Goal: Task Accomplishment & Management: Use online tool/utility

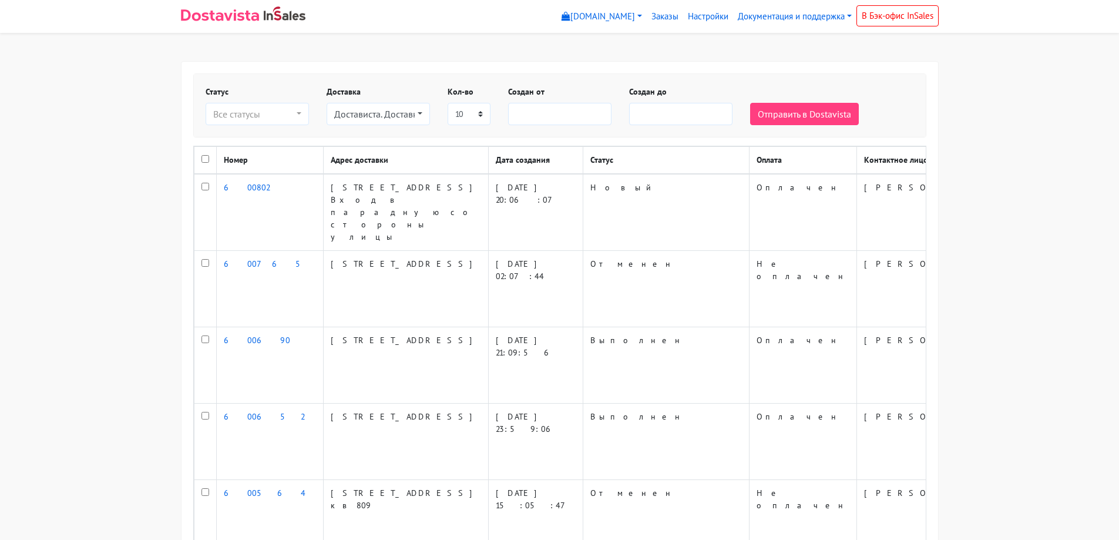
select select
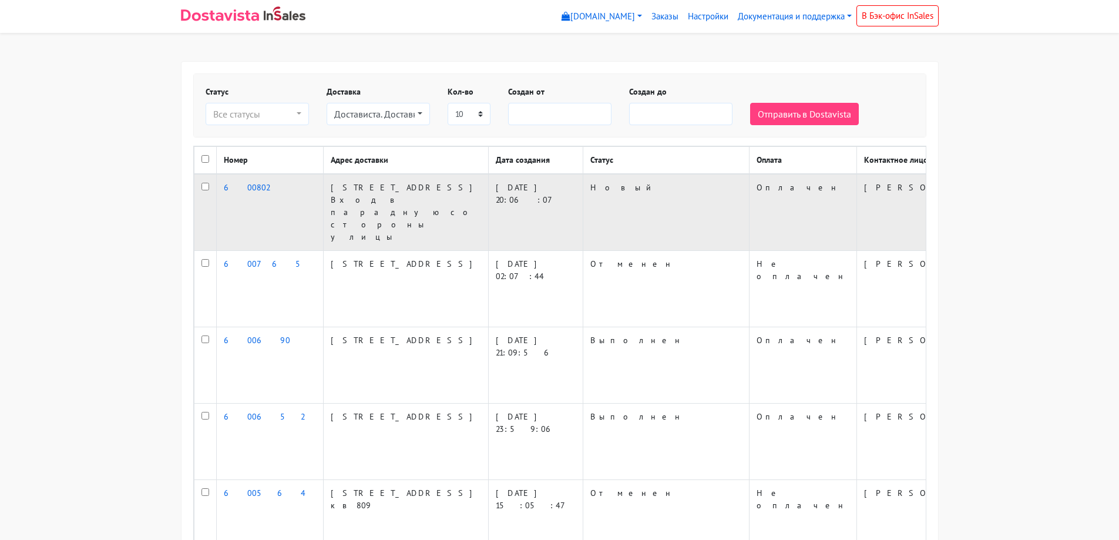
click at [199, 210] on td at bounding box center [205, 212] width 22 height 77
click at [203, 190] on input "checkbox" at bounding box center [205, 187] width 8 height 8
checkbox input "true"
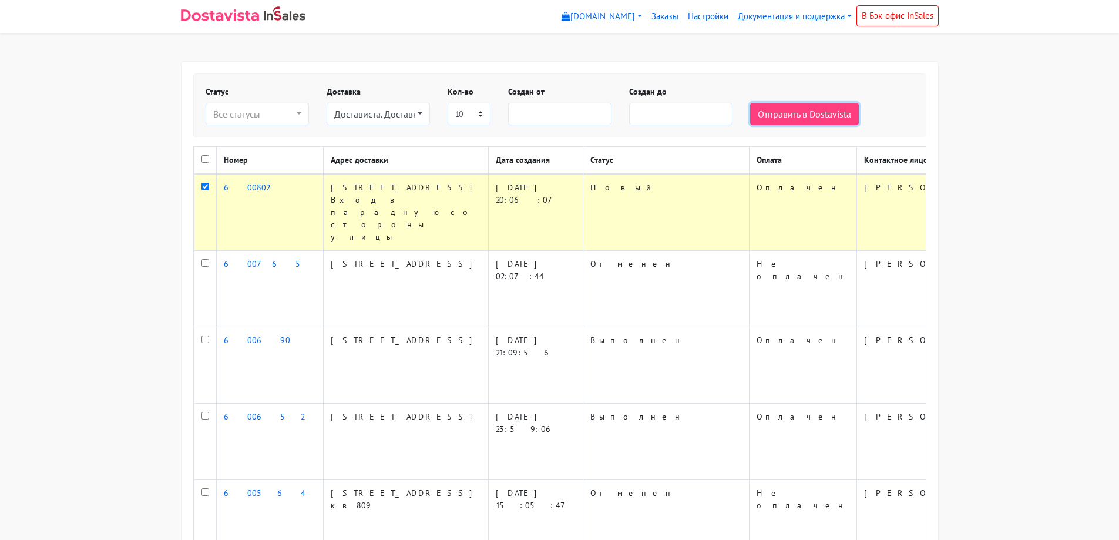
click at [789, 111] on button "Отправить в Dostavista" at bounding box center [804, 114] width 109 height 22
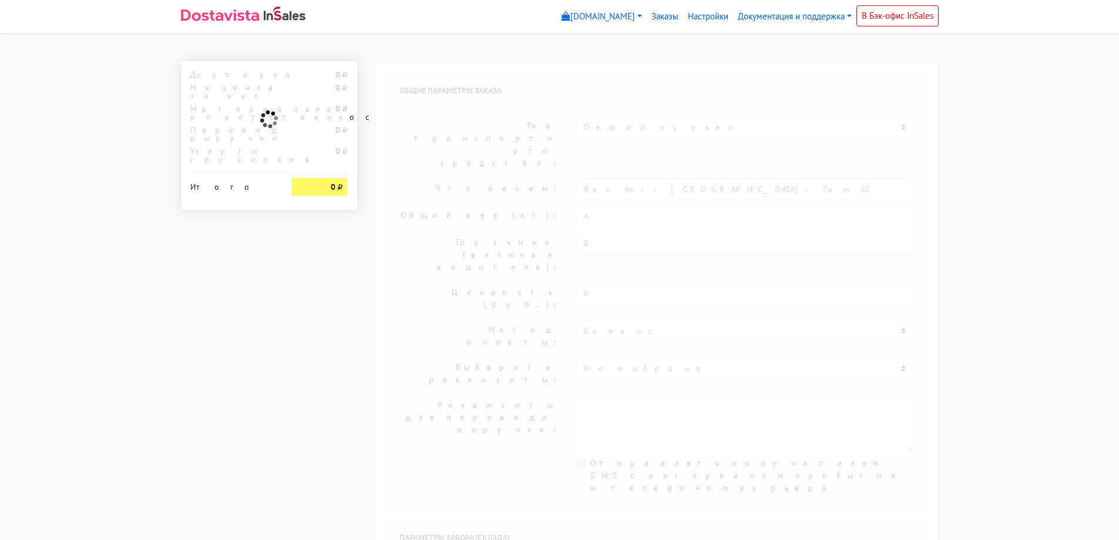
select select "12:00"
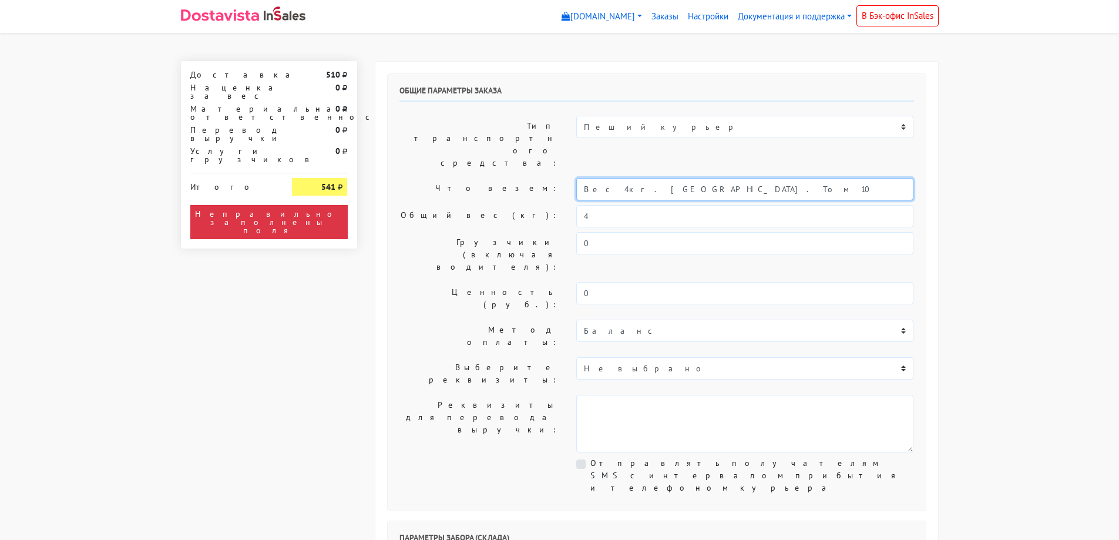
drag, startPoint x: 613, startPoint y: 151, endPoint x: 714, endPoint y: 151, distance: 101.0
click at [714, 178] on input "Вес 4кг. [GEOGRAPHIC_DATA]. Том 10" at bounding box center [744, 189] width 337 height 22
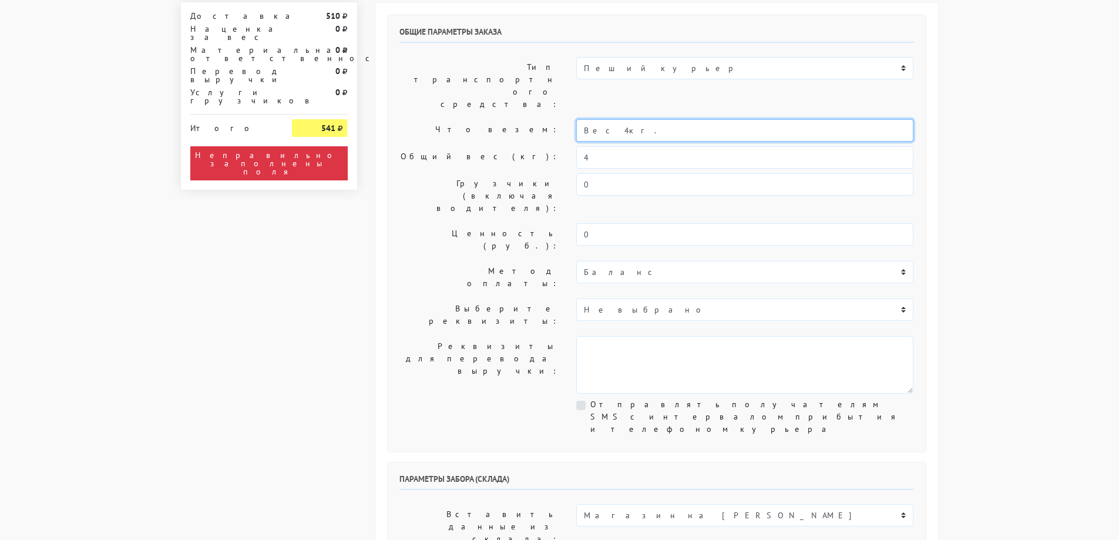
scroll to position [235, 0]
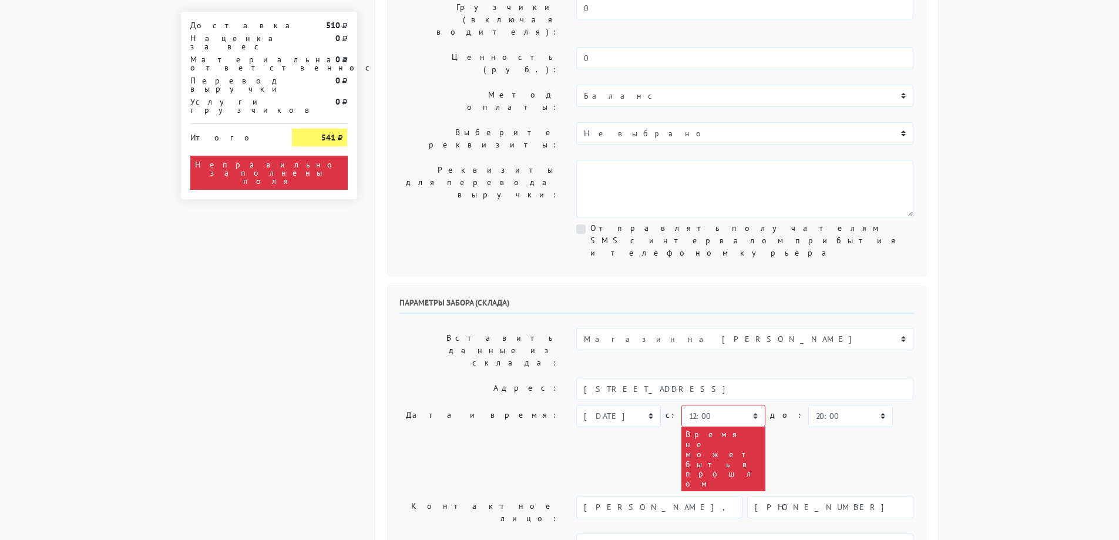
type input "Вес 4кг."
click at [733, 405] on select "00:00 00:30 01:00 01:30 02:00 02:30 03:00 03:30 04:00 04:30 05:00 05:30 06:00 0…" at bounding box center [723, 416] width 84 height 22
select select "13:30"
click at [681, 405] on select "00:00 00:30 01:00 01:30 02:00 02:30 03:00 03:30 04:00 04:30 05:00 05:30 06:00 0…" at bounding box center [723, 416] width 84 height 22
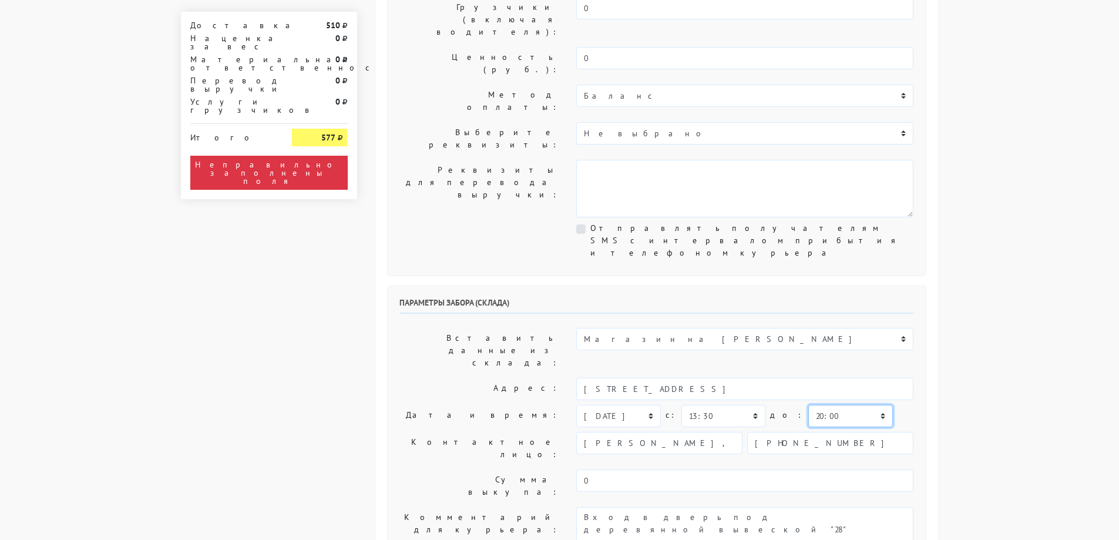
click at [833, 405] on select "00:00 00:30 01:00 01:30 02:00 02:30 03:00 03:30 04:00 04:30 05:00 05:30 06:00 0…" at bounding box center [850, 416] width 84 height 22
select select "14:30"
click at [808, 405] on select "00:00 00:30 01:00 01:30 02:00 02:30 03:00 03:30 04:00 04:30 05:00 05:30 06:00 0…" at bounding box center [850, 416] width 84 height 22
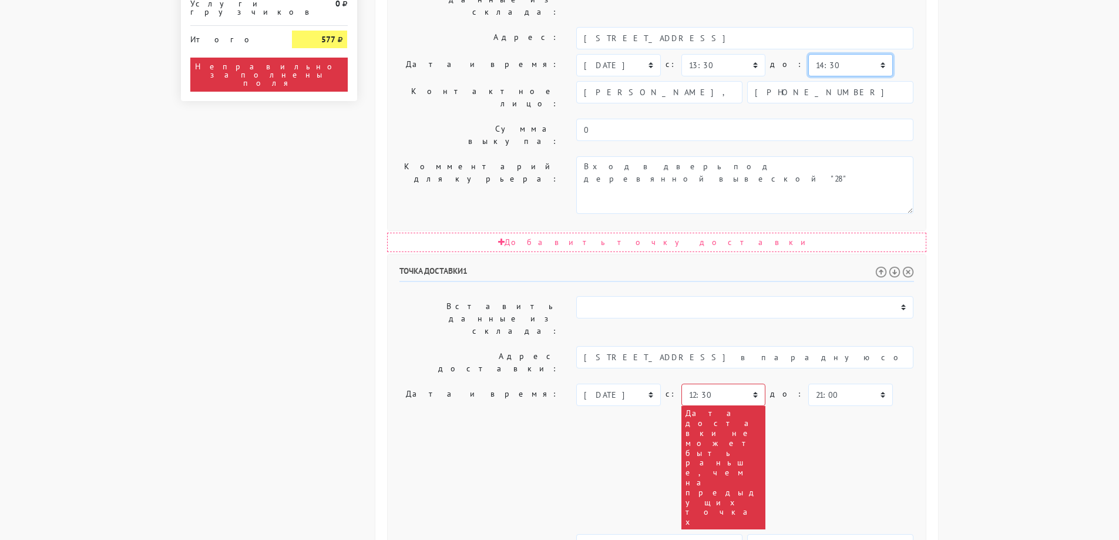
scroll to position [588, 0]
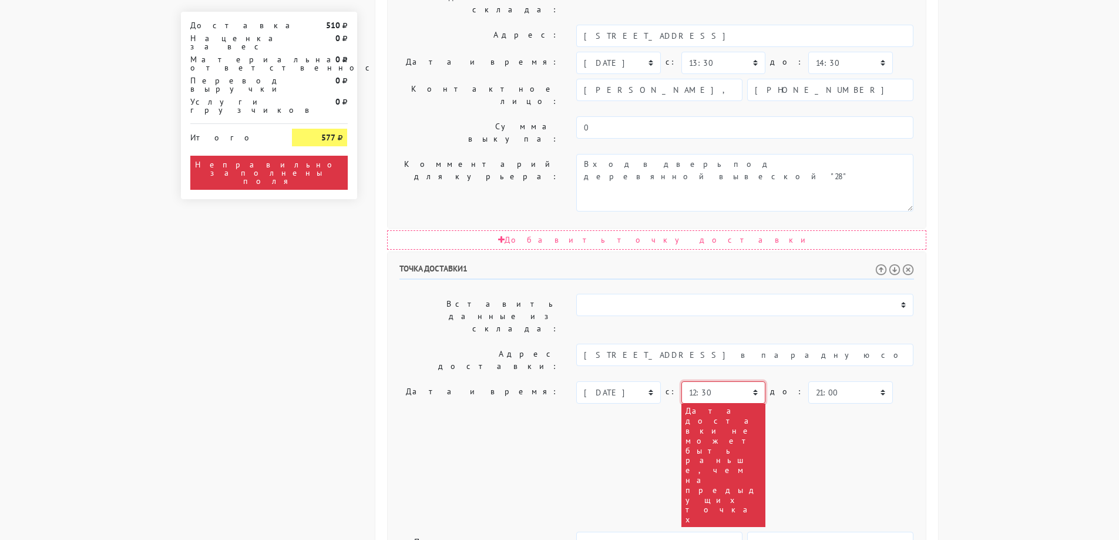
click at [729, 381] on select "00:00 00:30 01:00 01:30 02:00 02:30 03:00 03:30 04:00 04:30 05:00 05:30 06:00 0…" at bounding box center [723, 392] width 84 height 22
click at [681, 381] on select "00:00 00:30 01:00 01:30 02:00 02:30 03:00 03:30 04:00 04:30 05:00 05:30 06:00 0…" at bounding box center [723, 392] width 84 height 22
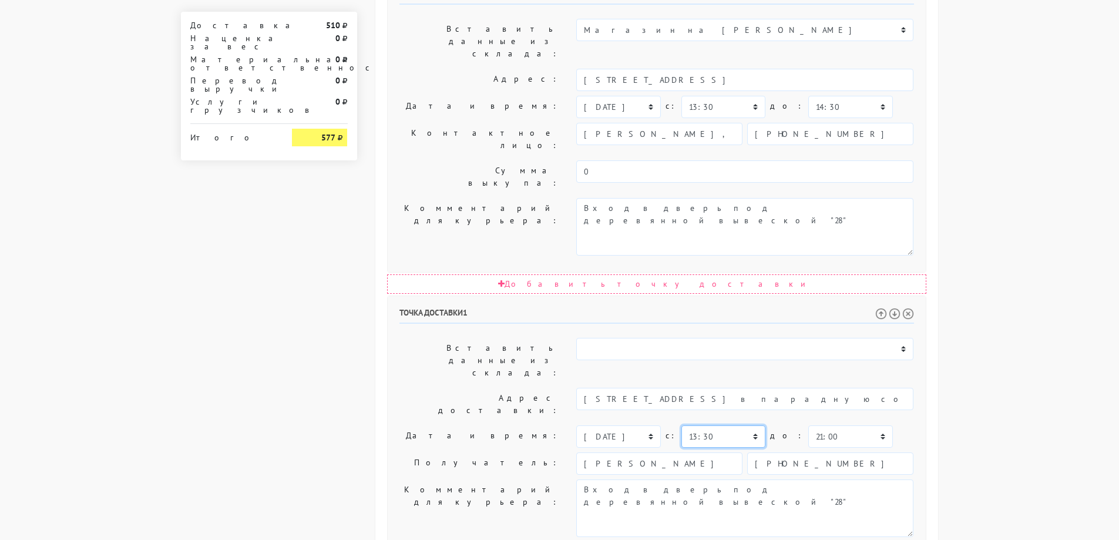
click at [740, 425] on select "00:00 00:30 01:00 01:30 02:00 02:30 03:00 03:30 04:00 04:30 05:00 05:30 06:00 0…" at bounding box center [723, 436] width 84 height 22
select select "14:00"
click at [681, 425] on select "00:00 00:30 01:00 01:30 02:00 02:30 03:00 03:30 04:00 04:30 05:00 05:30 06:00 0…" at bounding box center [723, 436] width 84 height 22
click at [837, 425] on select "00:00 00:30 01:00 01:30 02:00 02:30 03:00 03:30 04:00 04:30 05:00 05:30 06:00 0…" at bounding box center [850, 436] width 84 height 22
select select "18:00"
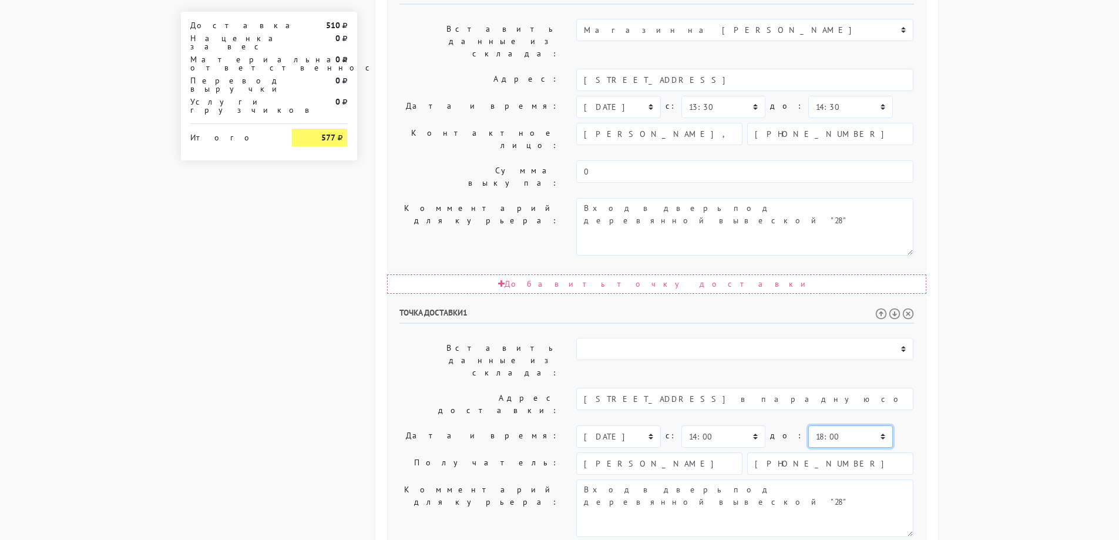
click at [808, 425] on select "00:00 00:30 01:00 01:30 02:00 02:30 03:00 03:30 04:00 04:30 05:00 05:30 06:00 0…" at bounding box center [850, 436] width 84 height 22
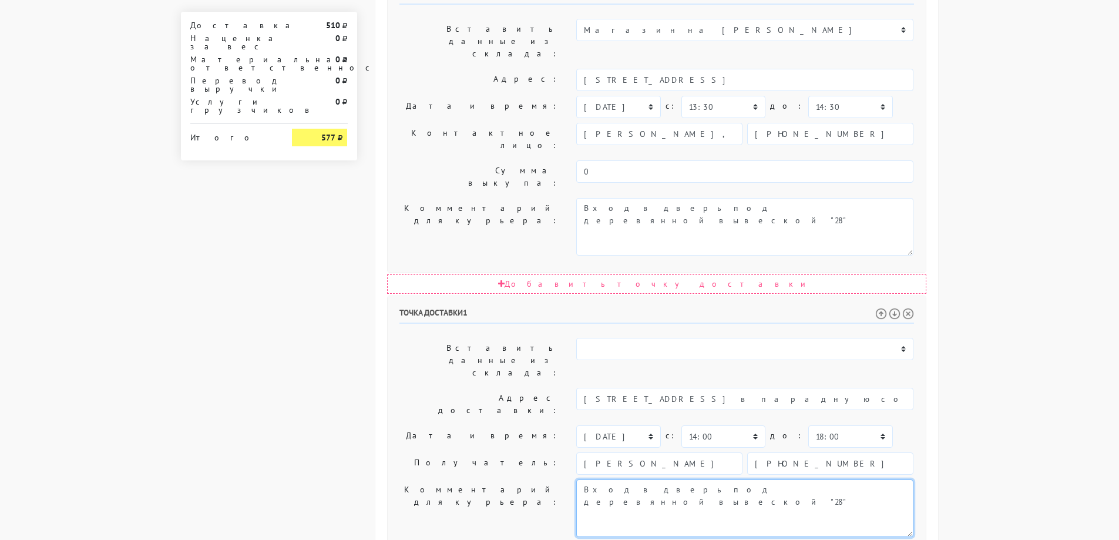
drag, startPoint x: 823, startPoint y: 306, endPoint x: 555, endPoint y: 314, distance: 267.8
click at [555, 479] on div "Комментарий для курьера: Вход в дверь под деревянной вывеской "28"" at bounding box center [656, 508] width 532 height 58
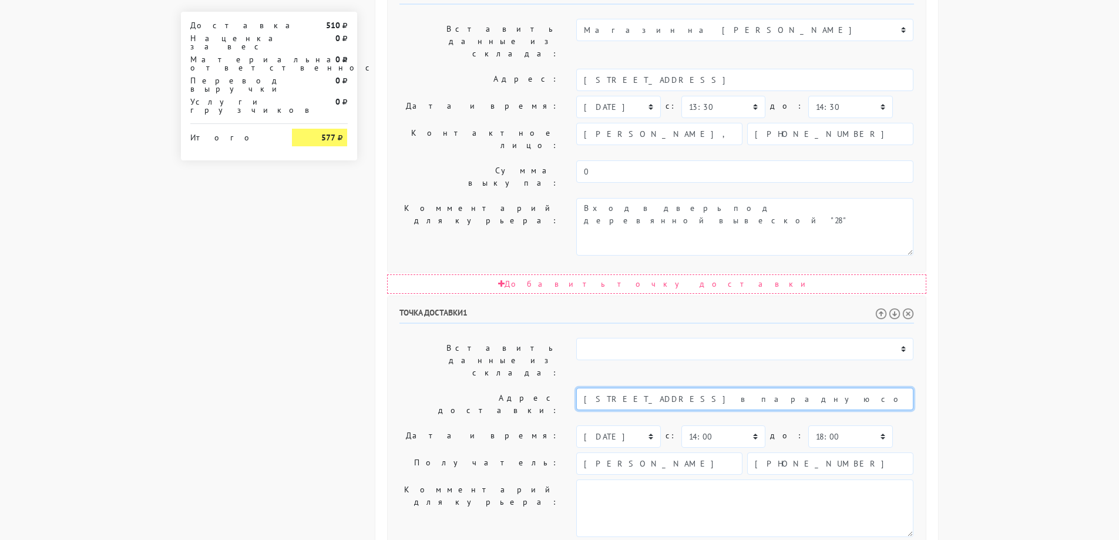
scroll to position [0, 1]
drag, startPoint x: 779, startPoint y: 223, endPoint x: 931, endPoint y: 227, distance: 152.1
click at [931, 227] on div "Общие параметры заказа Тип транспортного средства: Пеший курьер Легковой автомо…" at bounding box center [656, 144] width 562 height 1252
type input "[STREET_ADDRESS]"
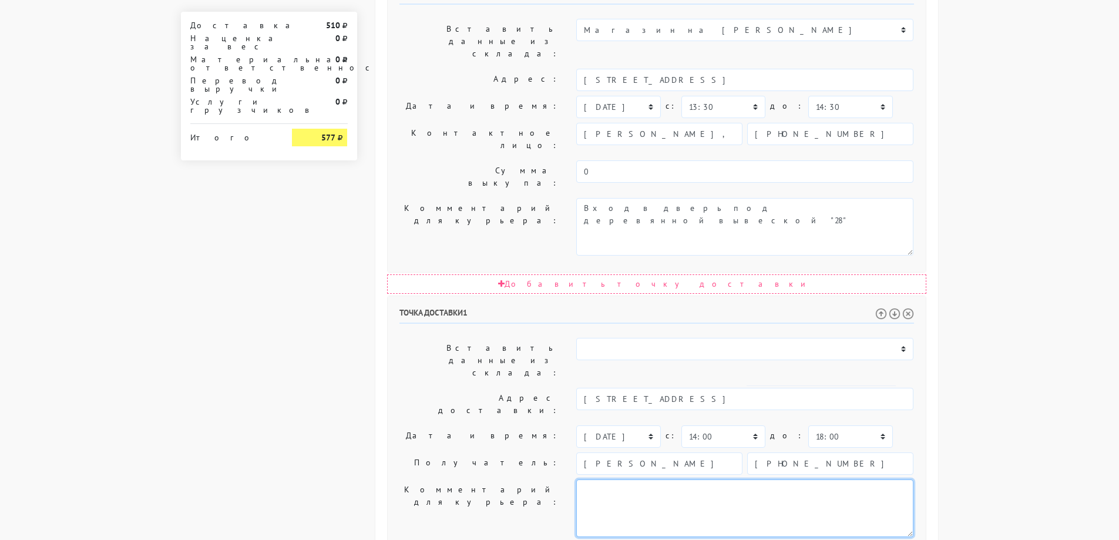
click at [798, 479] on textarea "Вход в дверь под деревянной вывеской "28"" at bounding box center [744, 508] width 337 height 58
paste textarea "Вход в парадную со стороны улицы"
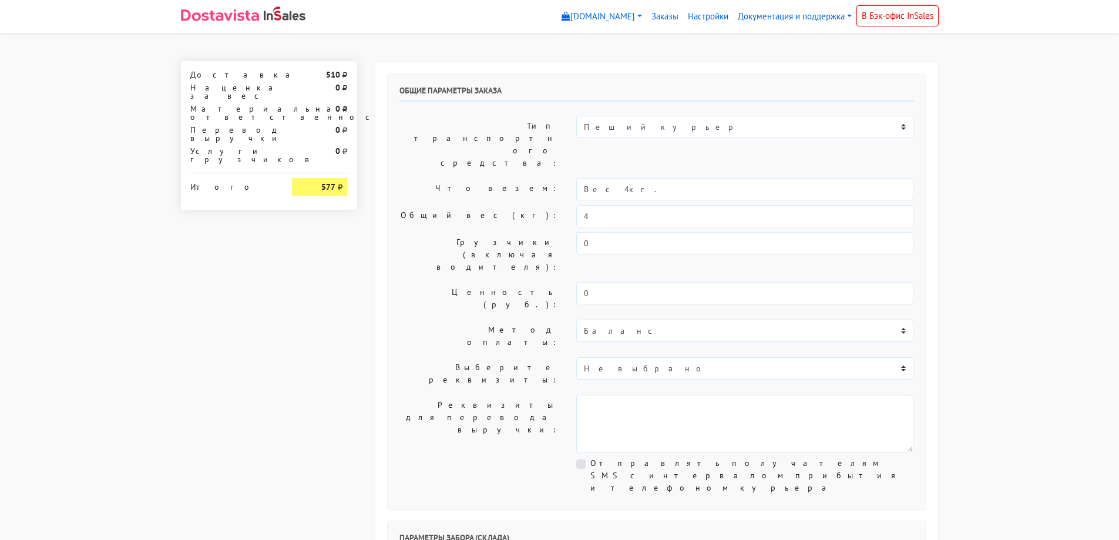
type textarea "Вход в парадную со стороны улицы"
click at [820, 120] on select "Пеший курьер Легковой автомобиль Каблук (до 700 кг) Микроавтобус / портер (до […" at bounding box center [744, 127] width 337 height 22
click at [576, 116] on select "Пеший курьер Легковой автомобиль Каблук (до 700 кг) Микроавтобус / портер (до […" at bounding box center [744, 127] width 337 height 22
click at [676, 130] on select "Пеший курьер Легковой автомобиль Каблук (до 700 кг) Микроавтобус / портер (до […" at bounding box center [744, 127] width 337 height 22
select select "6"
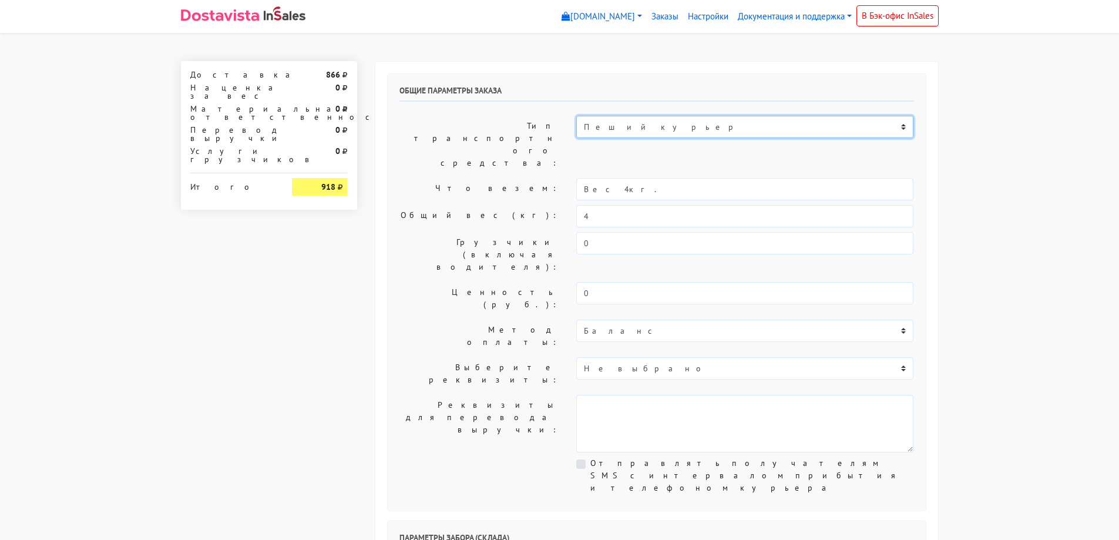
click at [576, 116] on select "Пеший курьер Легковой автомобиль Каблук (до 700 кг) Микроавтобус / портер (до […" at bounding box center [744, 127] width 337 height 22
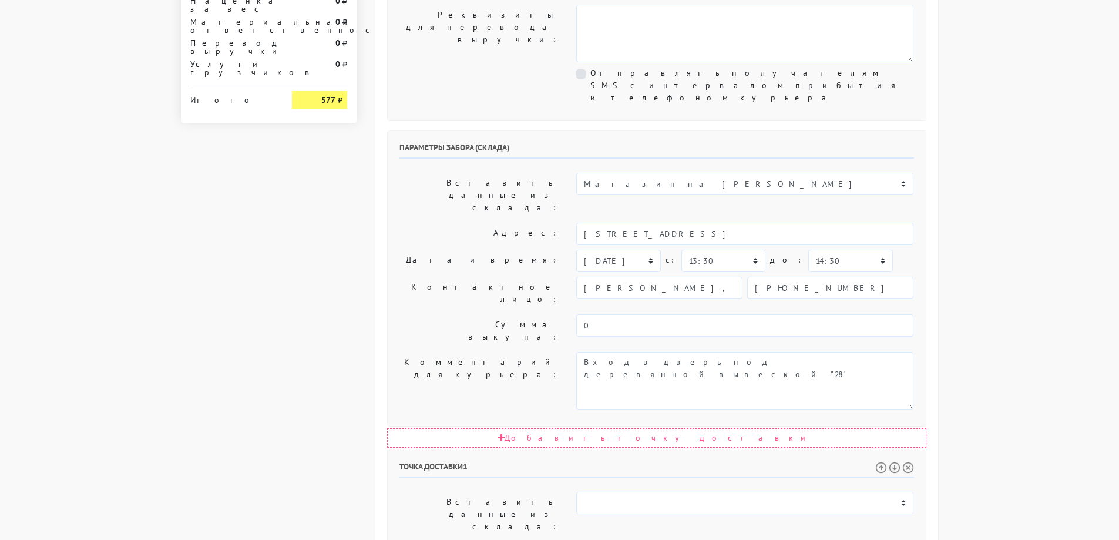
scroll to position [411, 0]
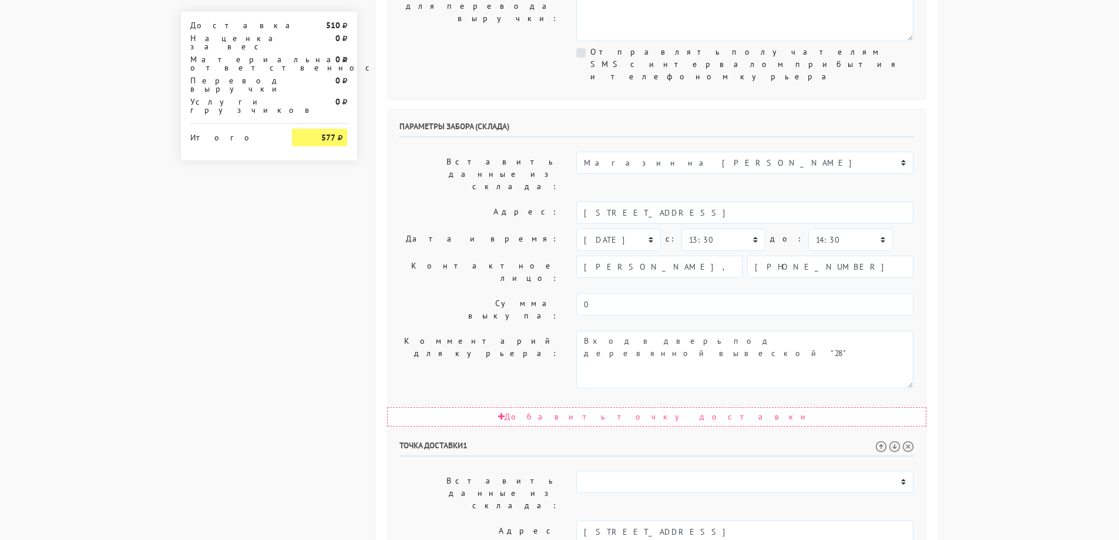
click at [1004, 285] on body "[DOMAIN_NAME] [DOMAIN_NAME] Выйти Заказы Настройки 510" at bounding box center [559, 246] width 1119 height 1314
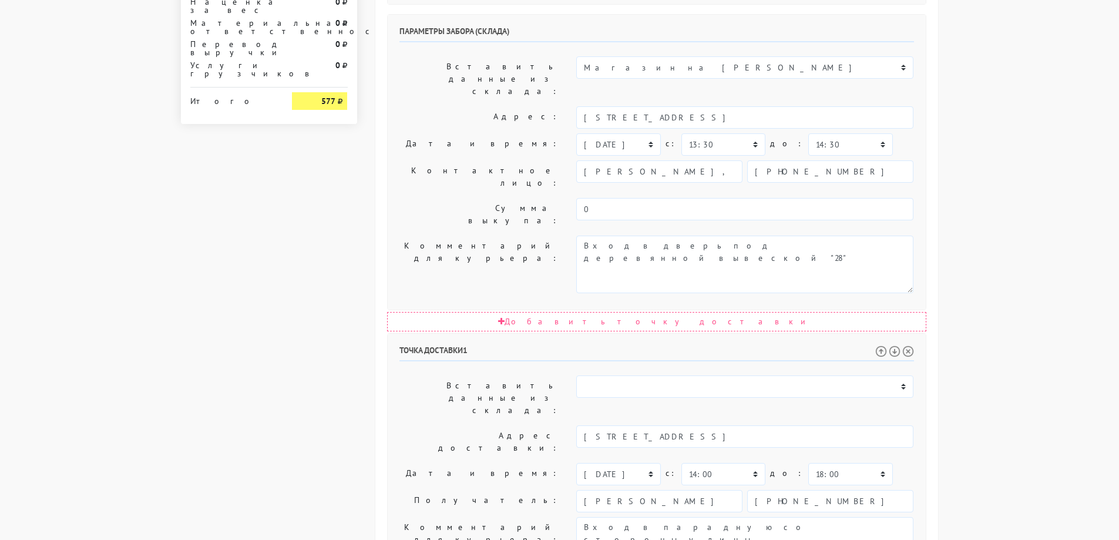
scroll to position [544, 0]
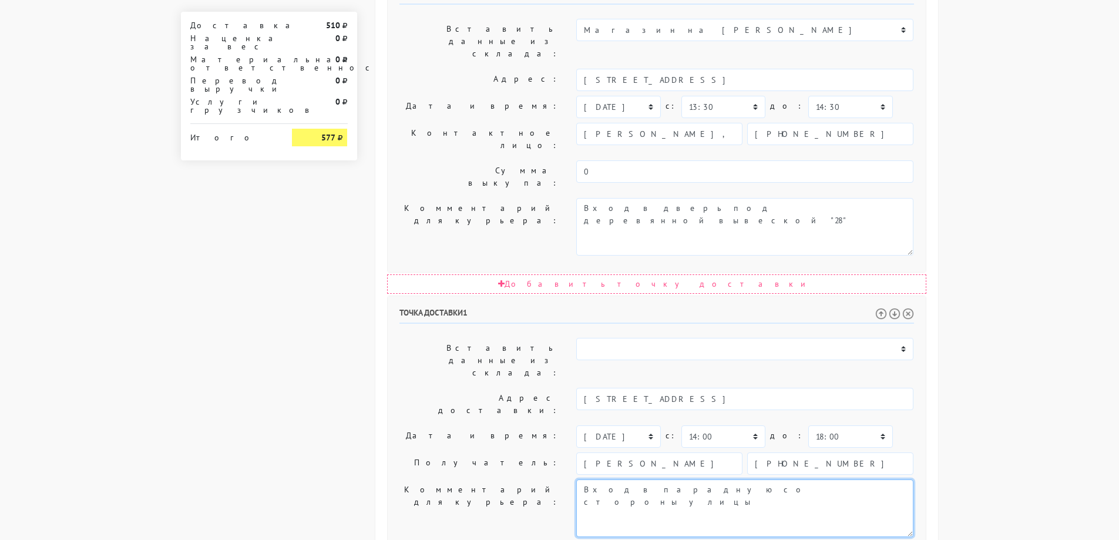
click at [585, 479] on textarea "Вход в дверь под деревянной вывеской "28"" at bounding box center [744, 508] width 337 height 58
type textarea "Предварительно позвонить перед доставкой, спасибо! Вход в парадную со стороны у…"
click at [1008, 251] on body "[DOMAIN_NAME] [DOMAIN_NAME] Выйти Заказы Настройки 527" at bounding box center [559, 113] width 1119 height 1314
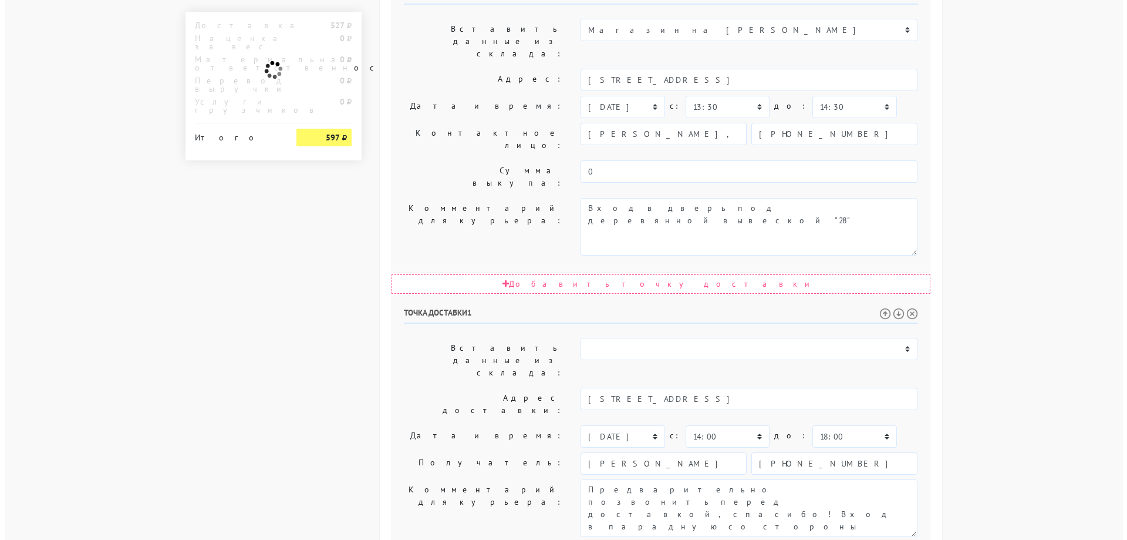
scroll to position [0, 0]
